Goal: Information Seeking & Learning: Check status

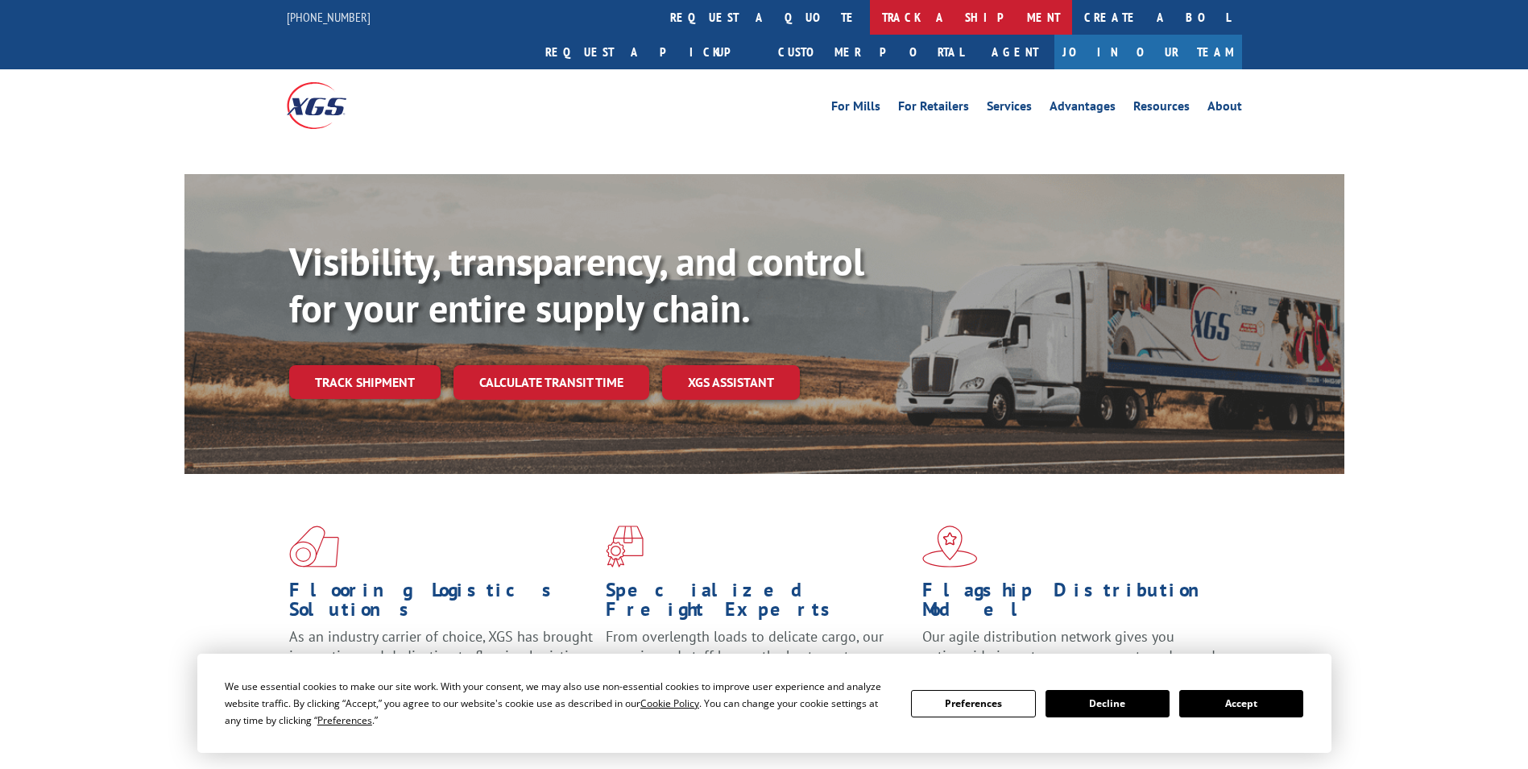
click at [870, 14] on link "track a shipment" at bounding box center [971, 17] width 202 height 35
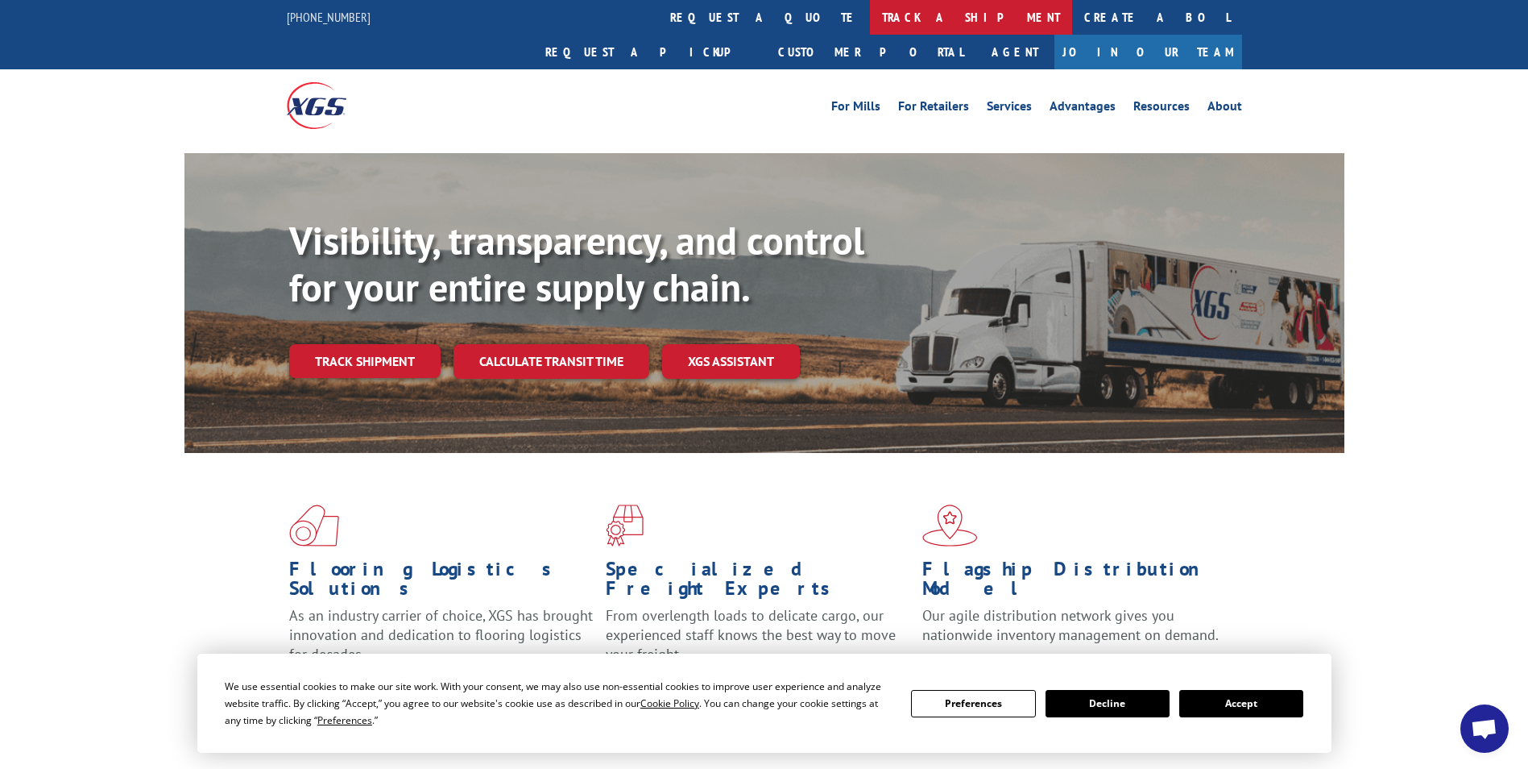
click at [870, 16] on link "track a shipment" at bounding box center [971, 17] width 202 height 35
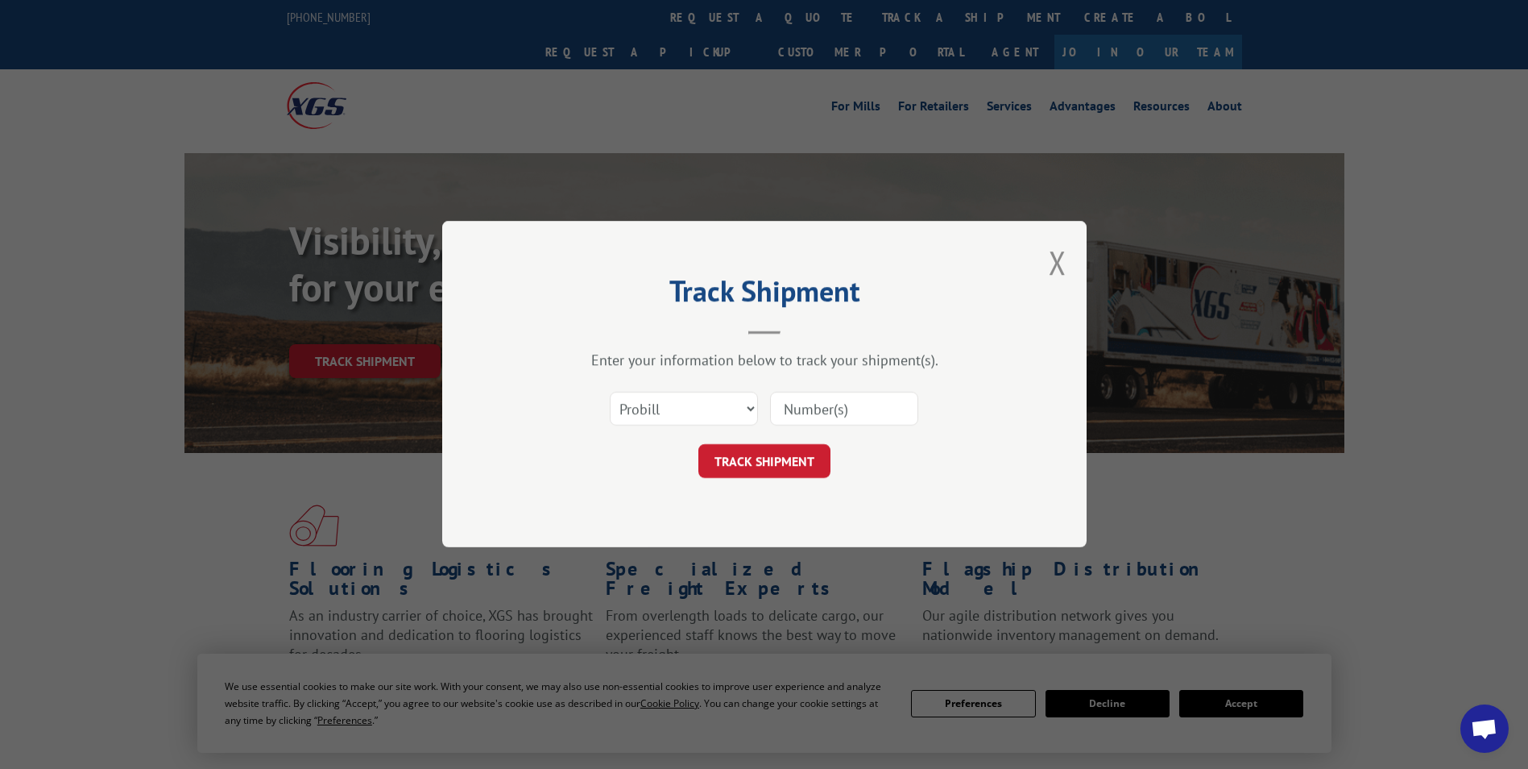
click at [793, 402] on input at bounding box center [844, 409] width 148 height 34
paste input "17690021"
type input "17690021"
click at [756, 467] on button "TRACK SHIPMENT" at bounding box center [765, 462] width 132 height 34
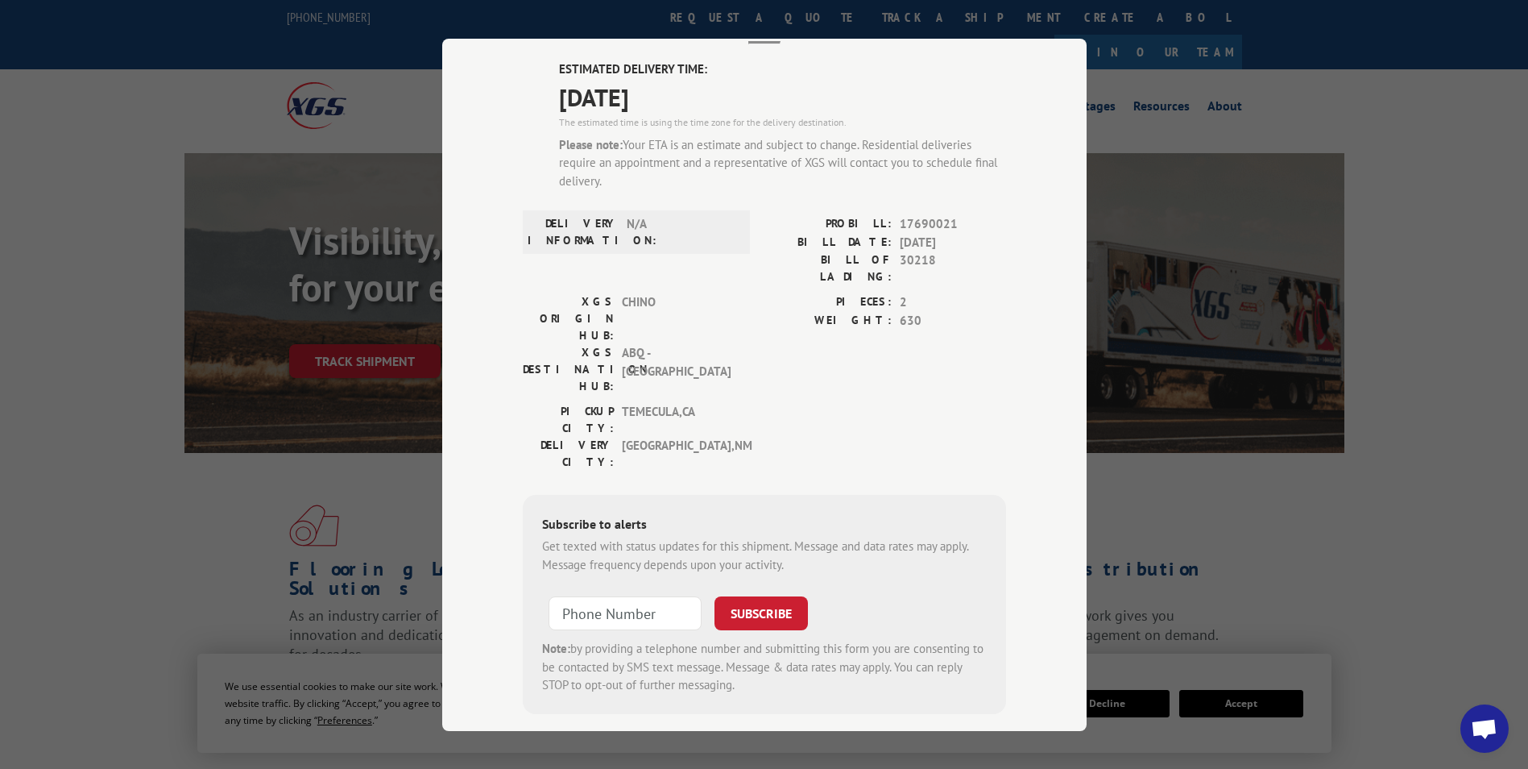
scroll to position [110, 0]
type input "+1 (___) ___-____"
click at [606, 595] on input "+1 (___) ___-____" at bounding box center [625, 612] width 153 height 34
click at [656, 595] on input "+1 (___) ___-____" at bounding box center [625, 612] width 153 height 34
click at [597, 595] on input "+1 (___) ___-____" at bounding box center [625, 612] width 153 height 34
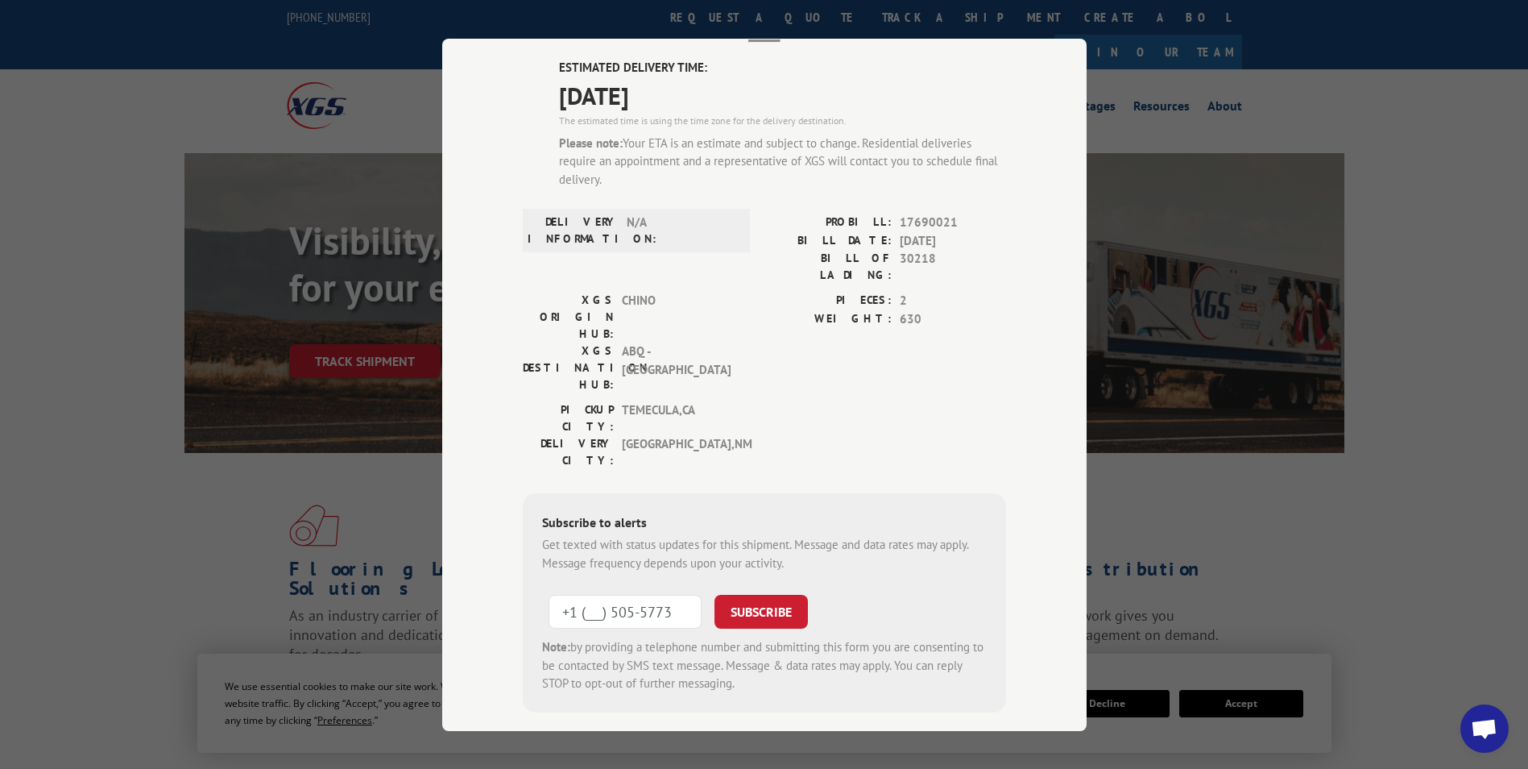
drag, startPoint x: 674, startPoint y: 518, endPoint x: 553, endPoint y: 522, distance: 121.7
click at [553, 595] on input "+1 (___) 505-5773" at bounding box center [625, 612] width 153 height 34
drag, startPoint x: 672, startPoint y: 516, endPoint x: 523, endPoint y: 520, distance: 149.1
click at [523, 520] on div "Subscribe to alerts Get texted with status updates for this shipment. Message a…" at bounding box center [764, 602] width 483 height 219
type input "[PHONE_NUMBER]"
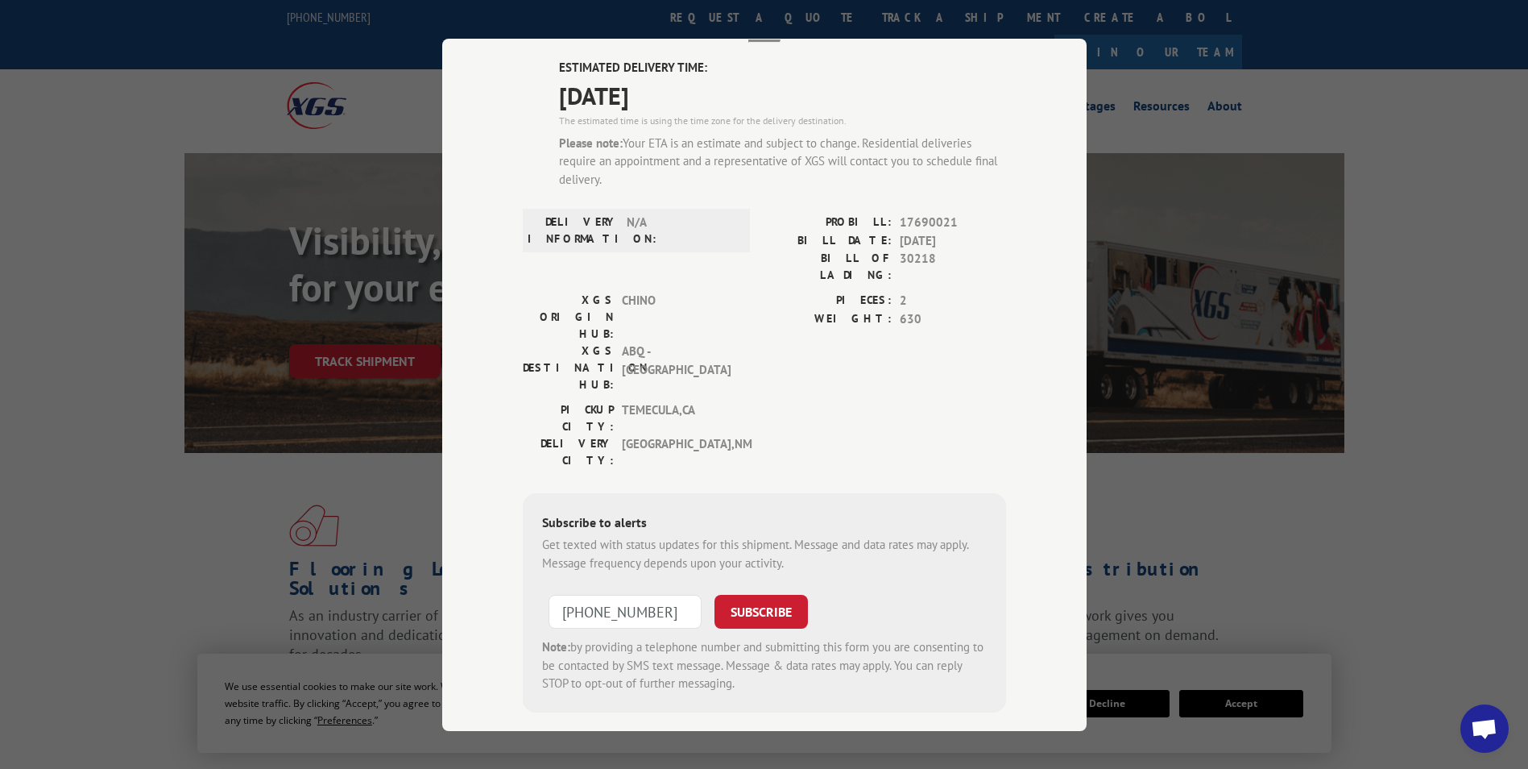
drag, startPoint x: 615, startPoint y: 516, endPoint x: 1050, endPoint y: 327, distance: 474.2
click at [1050, 327] on div "Track Shipment ESTIMATED DELIVERY TIME: [DATE] The estimated time is using the …" at bounding box center [764, 385] width 645 height 692
click at [1472, 93] on div "Track Shipment ESTIMATED DELIVERY TIME: [DATE] The estimated time is using the …" at bounding box center [764, 384] width 1528 height 769
click at [1490, 168] on div "Track Shipment ESTIMATED DELIVERY TIME: [DATE] The estimated time is using the …" at bounding box center [764, 384] width 1528 height 769
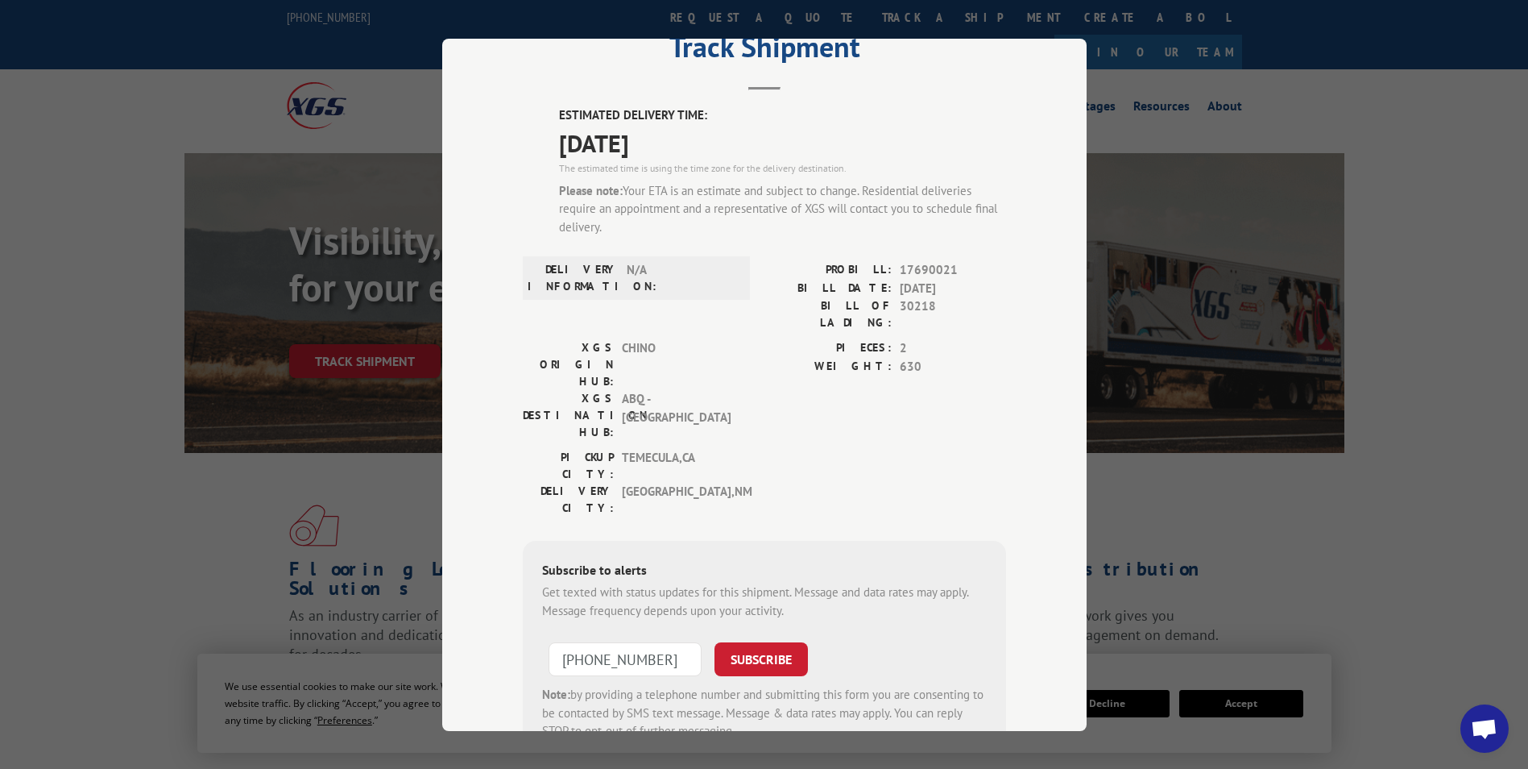
scroll to position [0, 0]
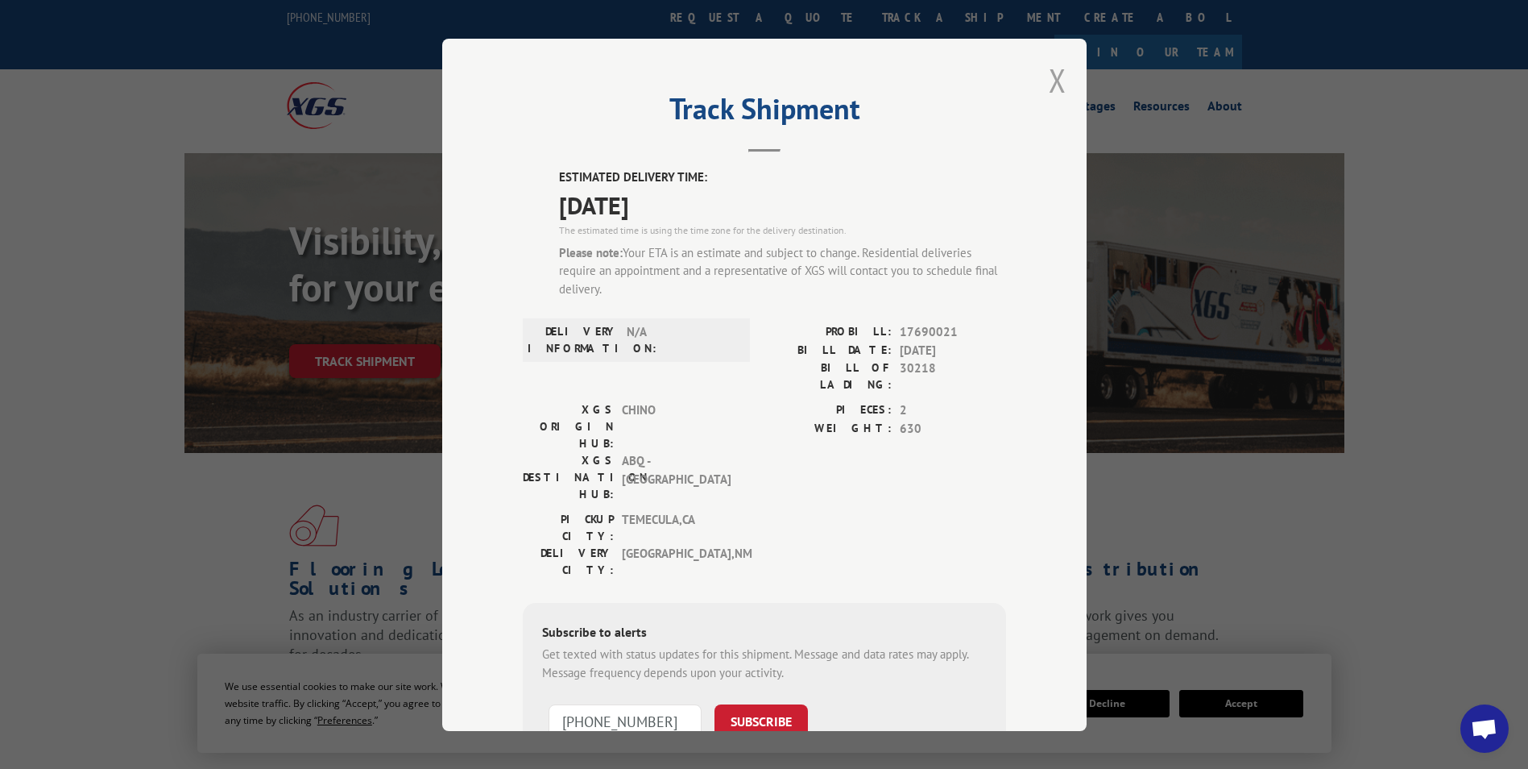
click at [1051, 77] on button "Close modal" at bounding box center [1058, 80] width 18 height 43
